Goal: Information Seeking & Learning: Learn about a topic

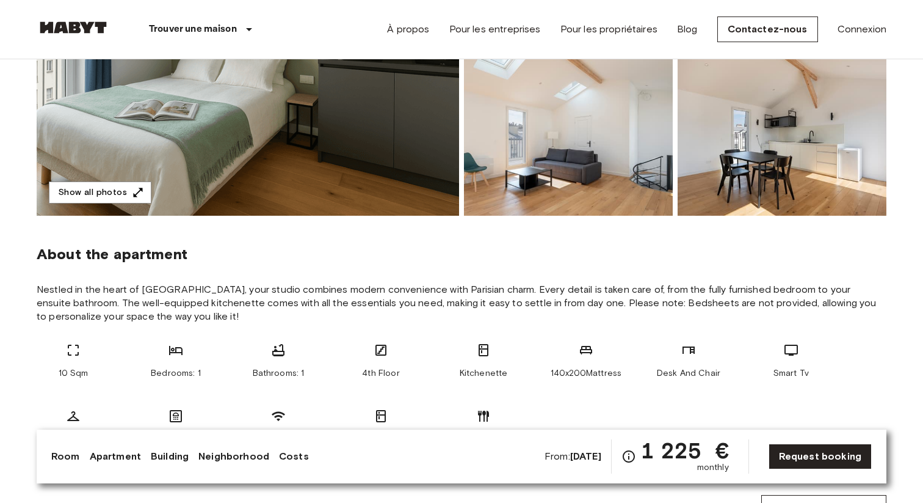
scroll to position [286, 0]
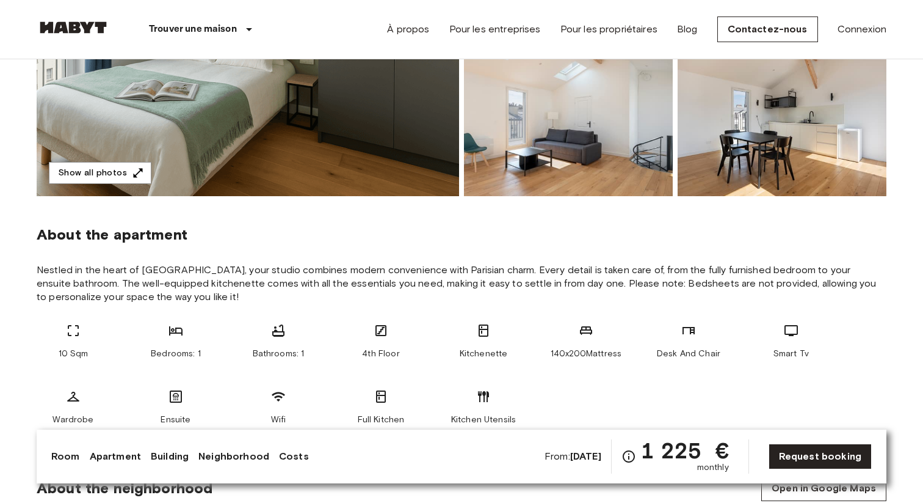
click at [378, 357] on span "4th Floor" at bounding box center [380, 354] width 37 height 12
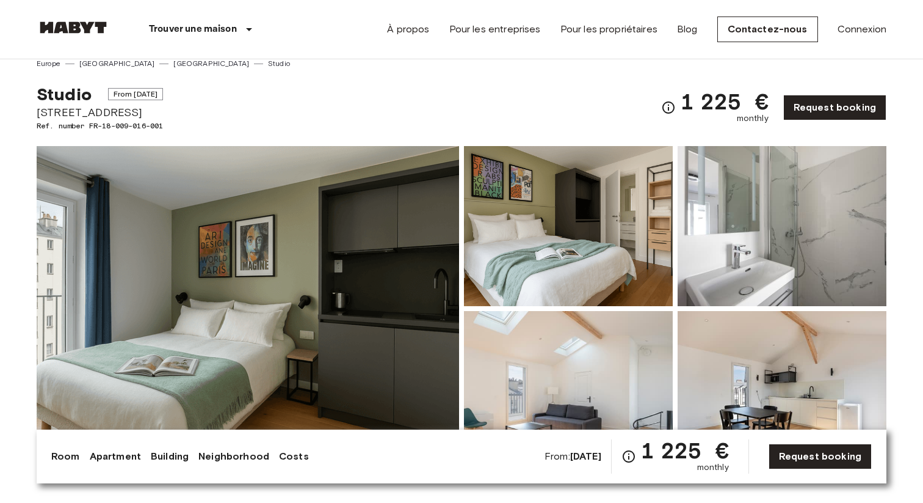
scroll to position [0, 0]
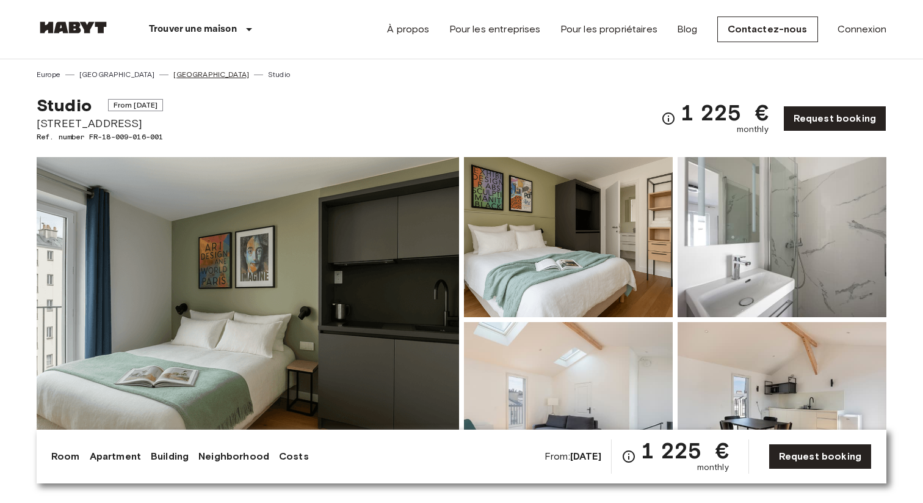
click at [173, 73] on link "[GEOGRAPHIC_DATA]" at bounding box center [211, 74] width 76 height 11
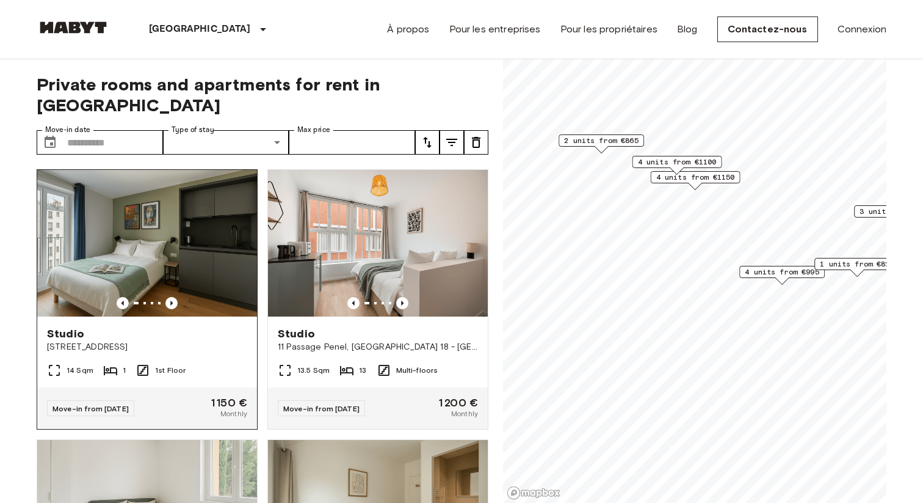
click at [198, 326] on div "Studio" at bounding box center [147, 333] width 200 height 15
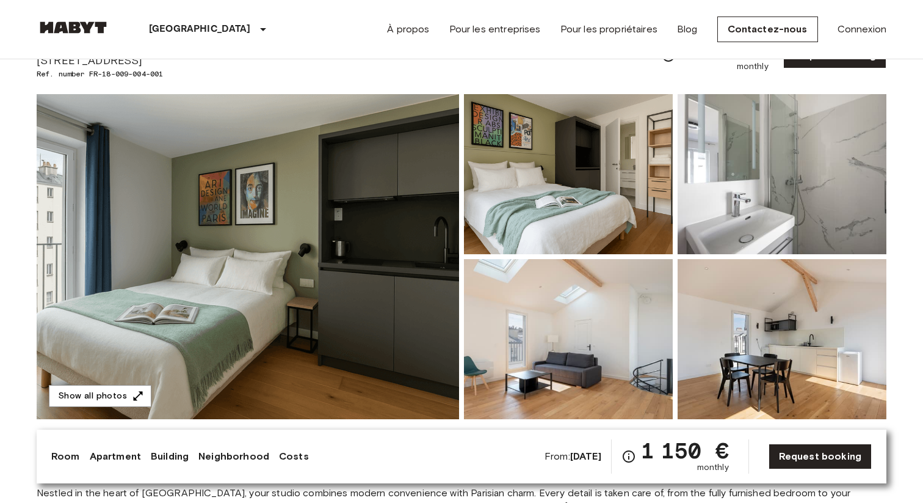
scroll to position [65, 0]
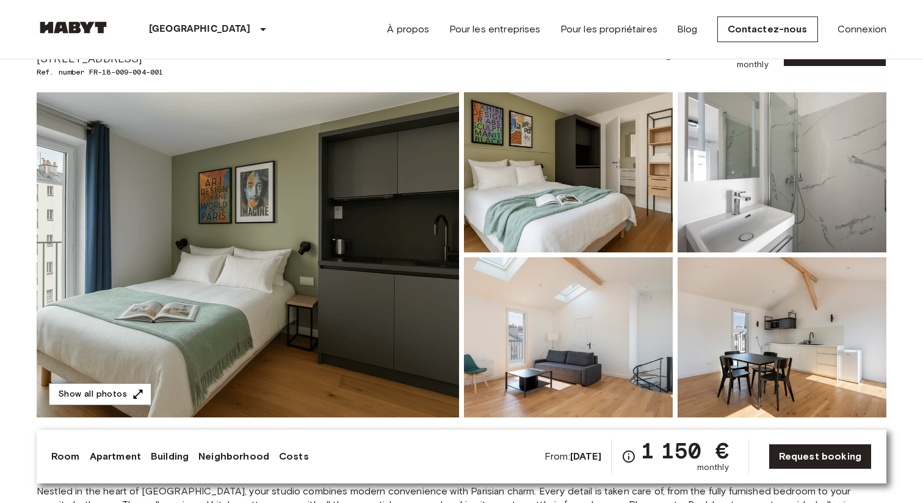
click at [594, 211] on img at bounding box center [568, 172] width 209 height 160
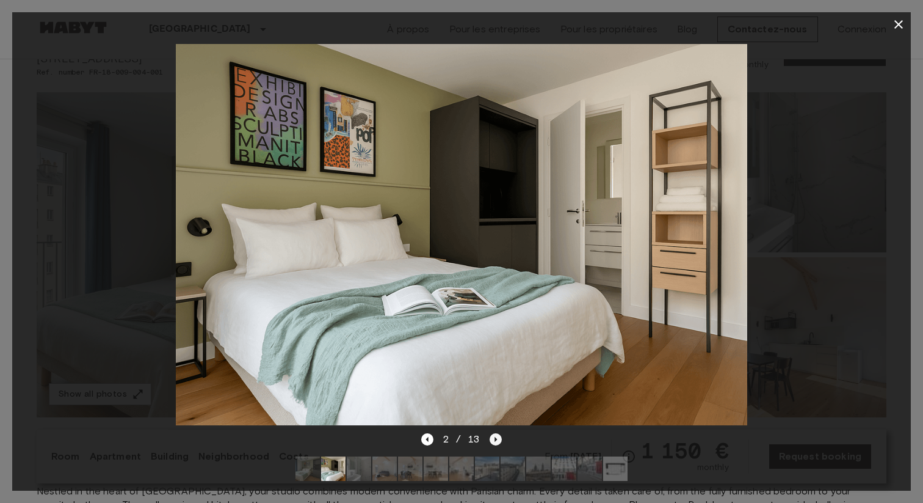
click at [499, 439] on icon "Next image" at bounding box center [496, 439] width 12 height 12
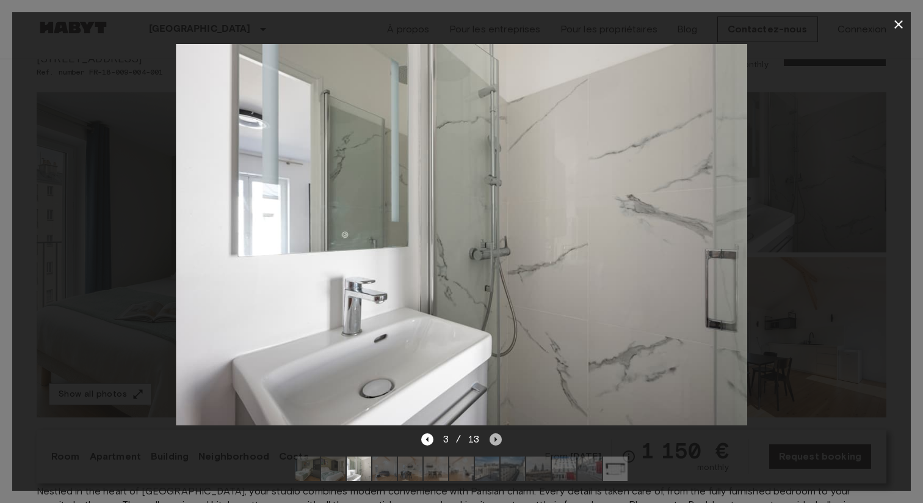
click at [499, 439] on icon "Next image" at bounding box center [496, 439] width 12 height 12
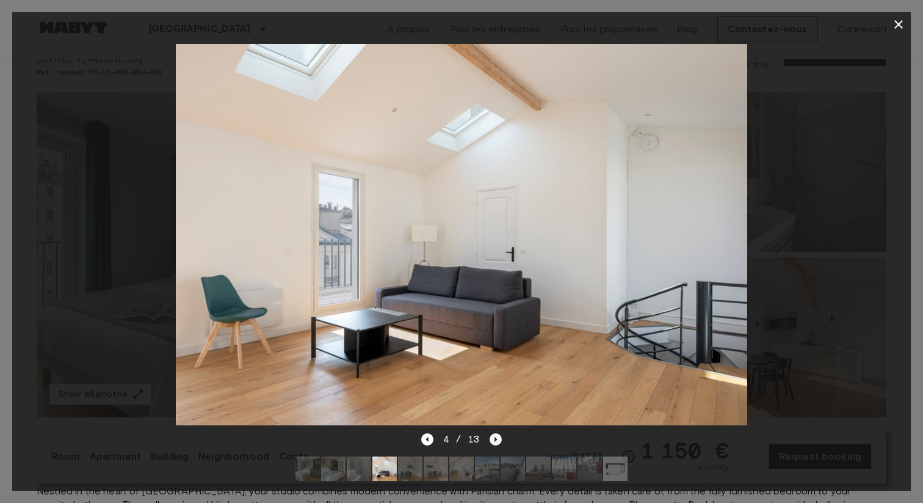
click at [499, 439] on icon "Next image" at bounding box center [496, 439] width 12 height 12
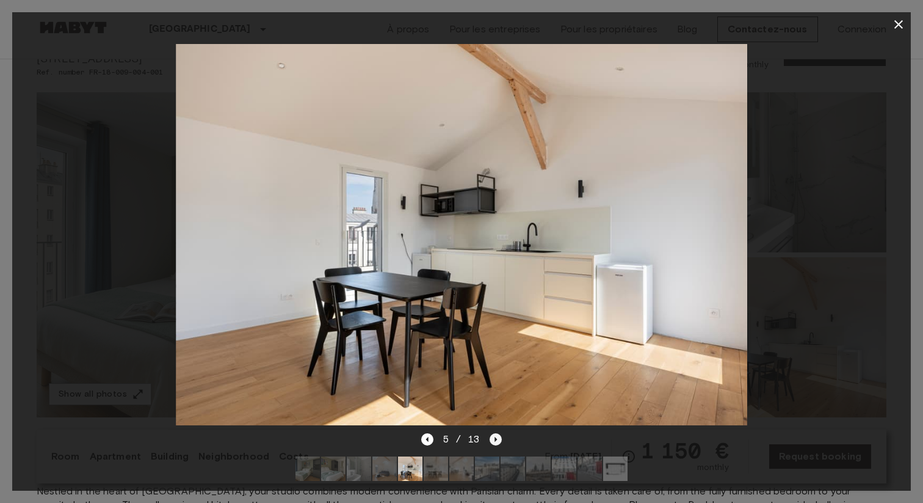
click at [499, 439] on icon "Next image" at bounding box center [496, 439] width 12 height 12
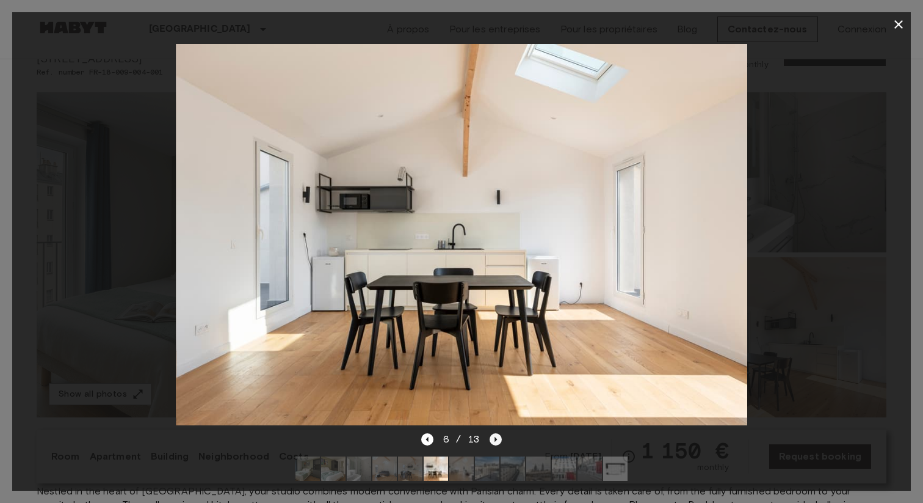
click at [499, 439] on icon "Next image" at bounding box center [496, 439] width 12 height 12
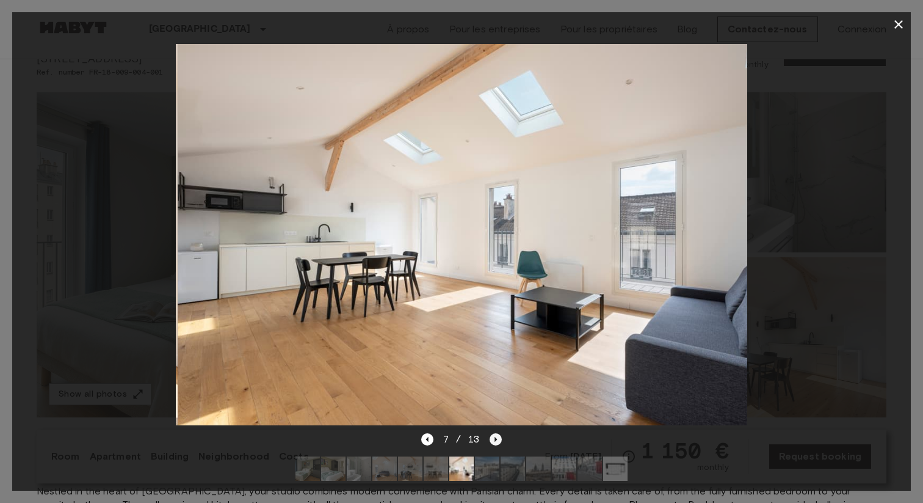
click at [499, 439] on icon "Next image" at bounding box center [496, 439] width 12 height 12
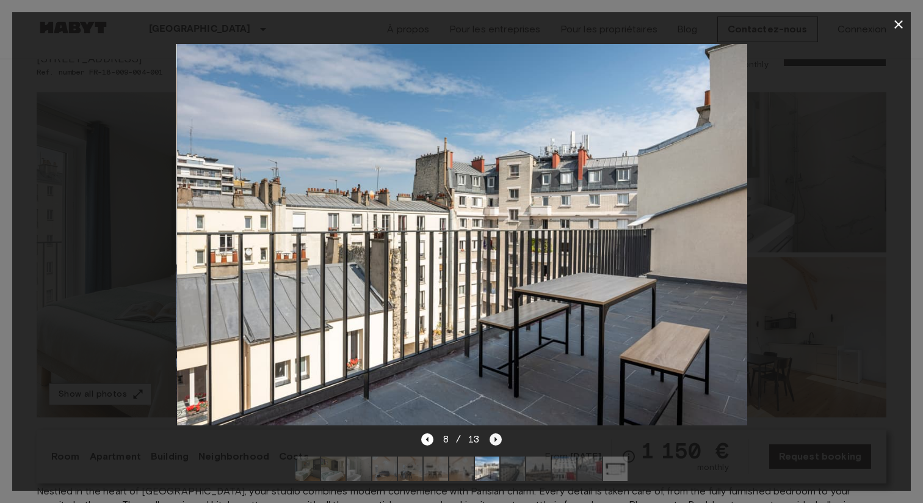
click at [499, 439] on icon "Next image" at bounding box center [496, 439] width 12 height 12
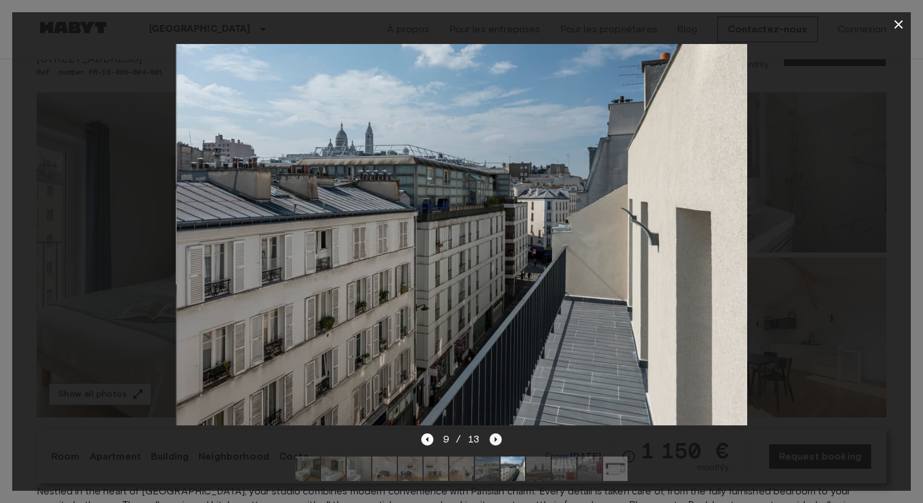
click at [499, 439] on icon "Next image" at bounding box center [496, 439] width 12 height 12
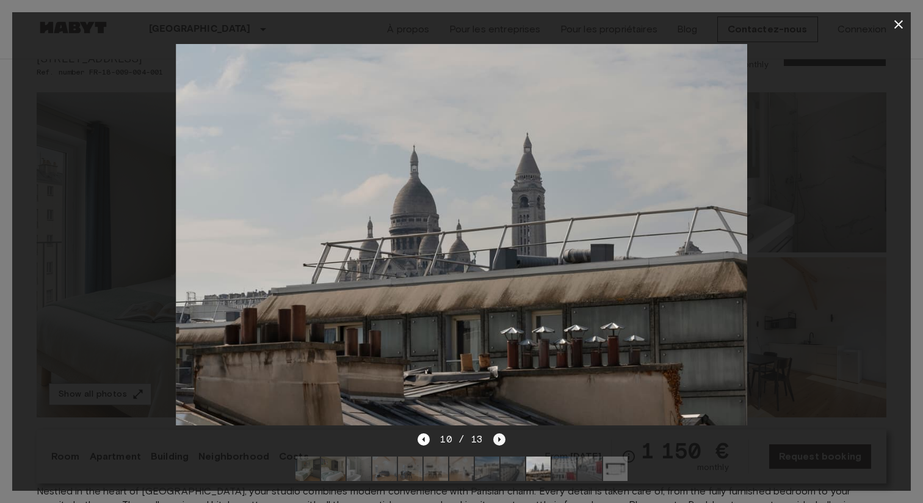
click at [499, 439] on icon "Next image" at bounding box center [499, 439] width 2 height 5
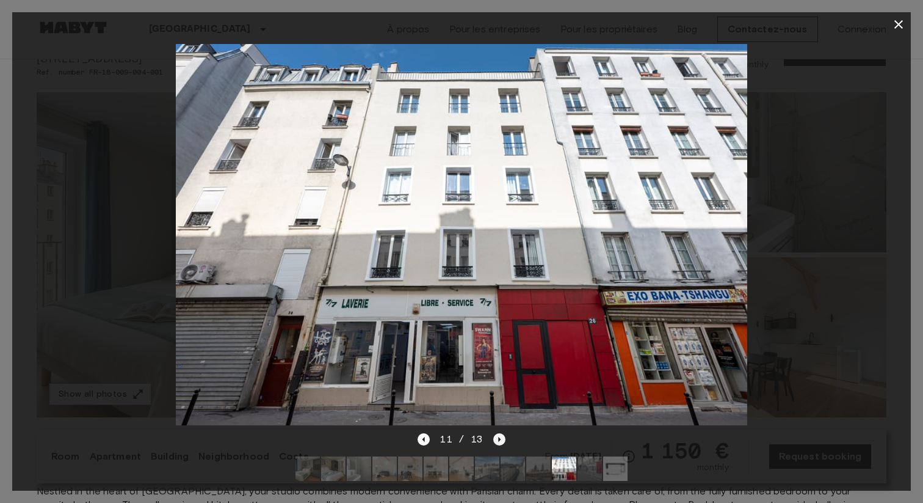
click at [499, 439] on icon "Next image" at bounding box center [499, 439] width 2 height 5
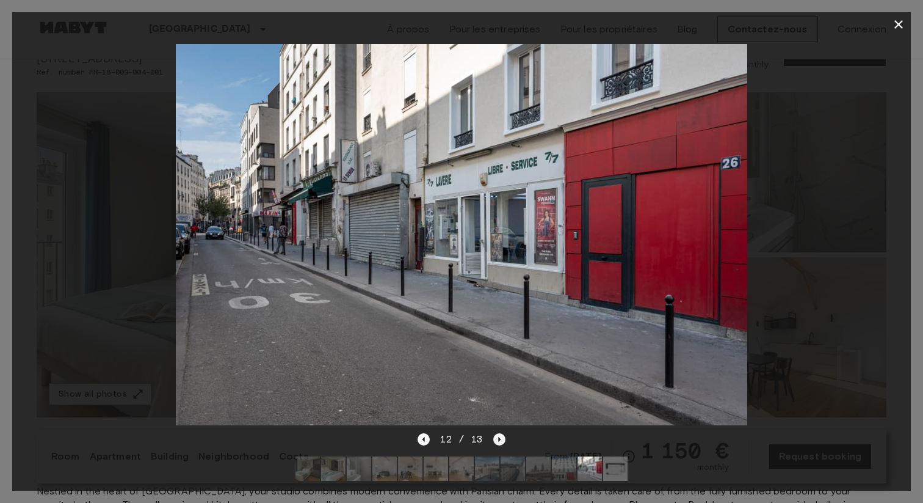
click at [499, 439] on icon "Next image" at bounding box center [499, 439] width 2 height 5
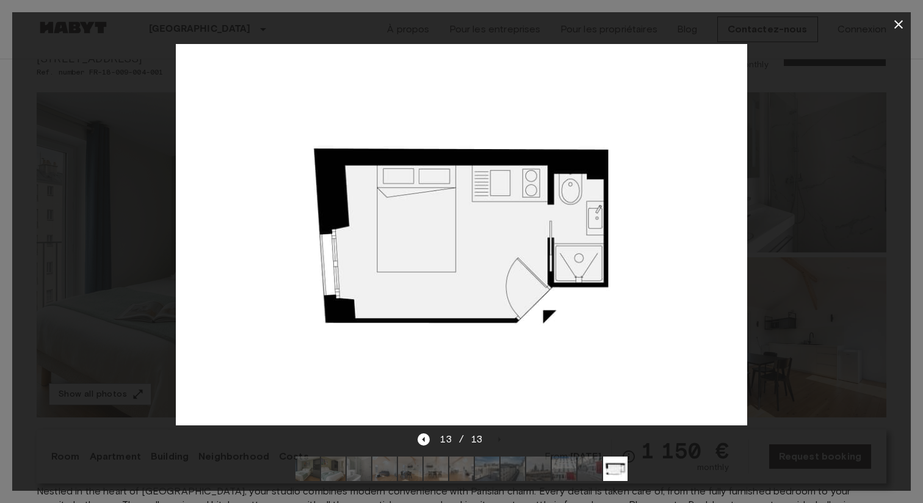
click at [900, 27] on icon "button" at bounding box center [899, 24] width 15 height 15
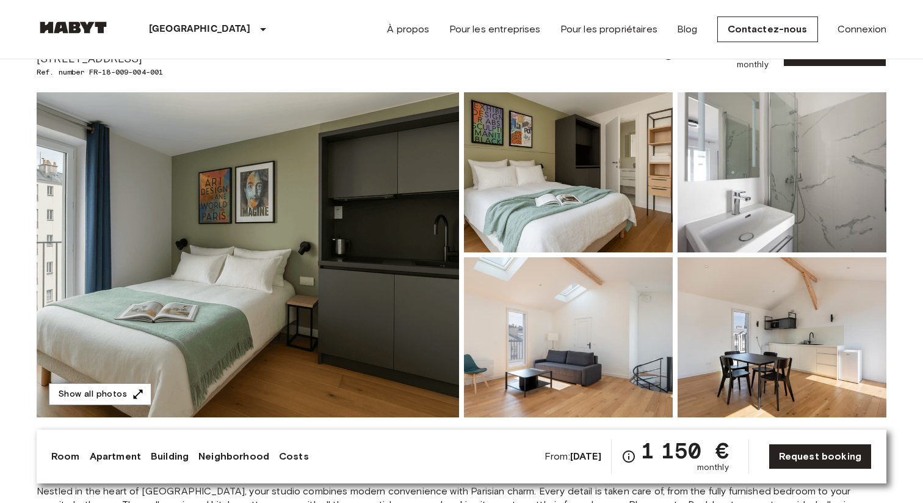
click at [768, 201] on img at bounding box center [782, 172] width 209 height 160
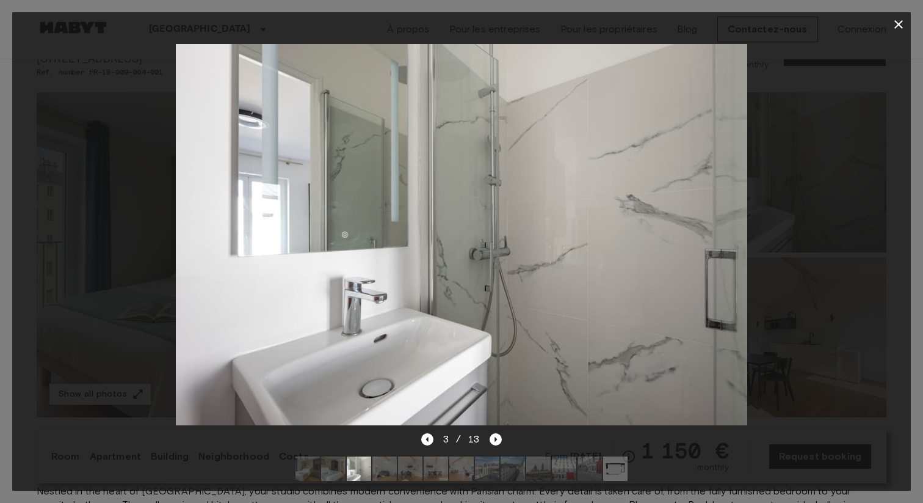
click at [900, 26] on icon "button" at bounding box center [899, 24] width 9 height 9
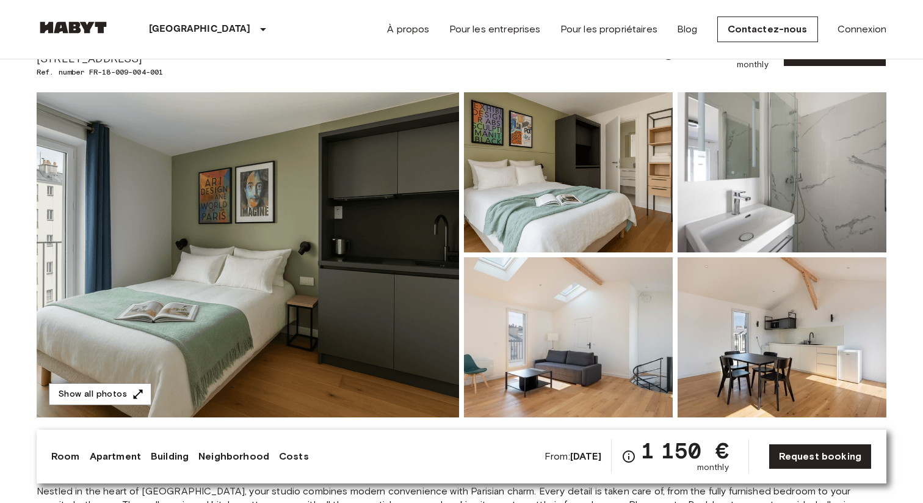
scroll to position [0, 0]
